Goal: Task Accomplishment & Management: Manage account settings

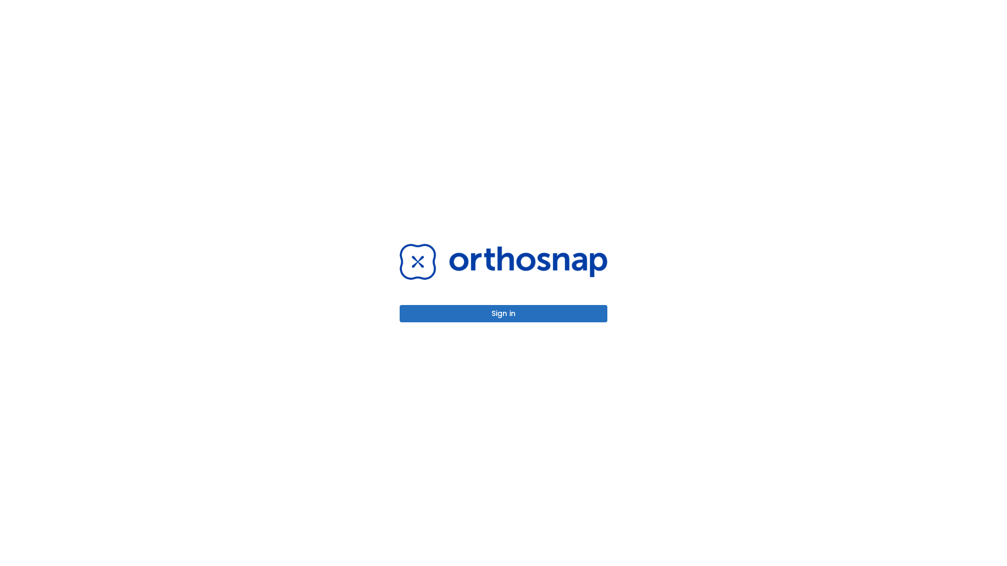
click at [504, 314] on button "Sign in" at bounding box center [504, 313] width 208 height 17
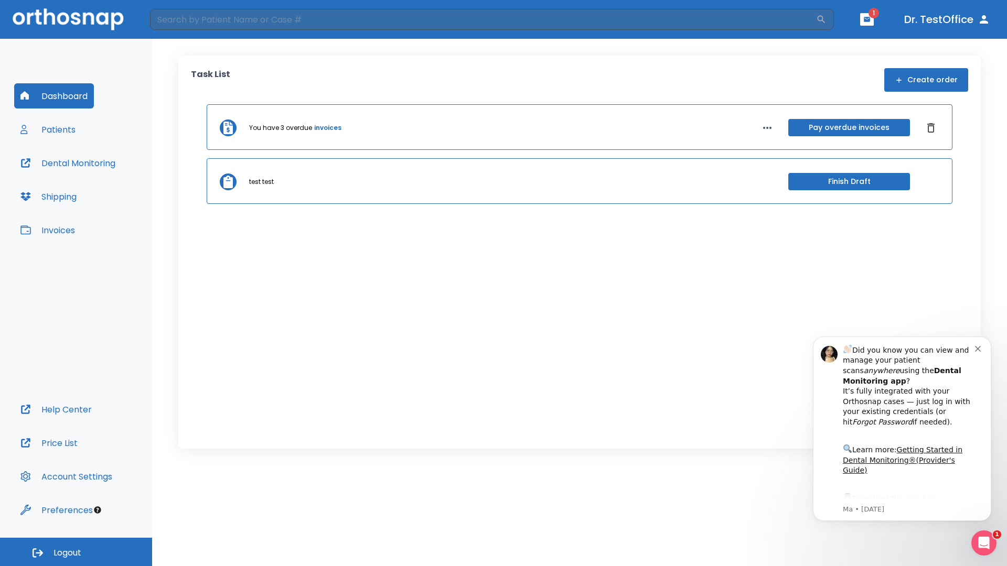
click at [76, 552] on span "Logout" at bounding box center [68, 554] width 28 height 12
